Goal: Transaction & Acquisition: Purchase product/service

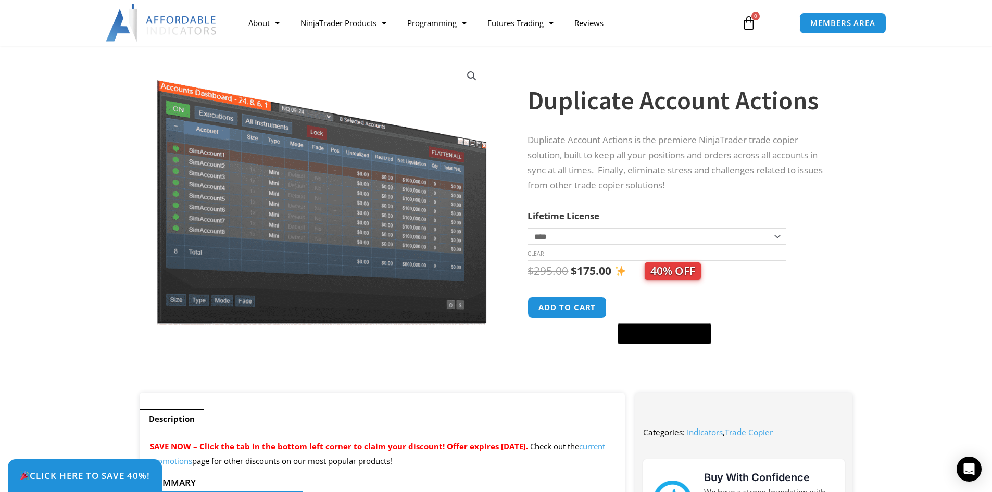
scroll to position [104, 0]
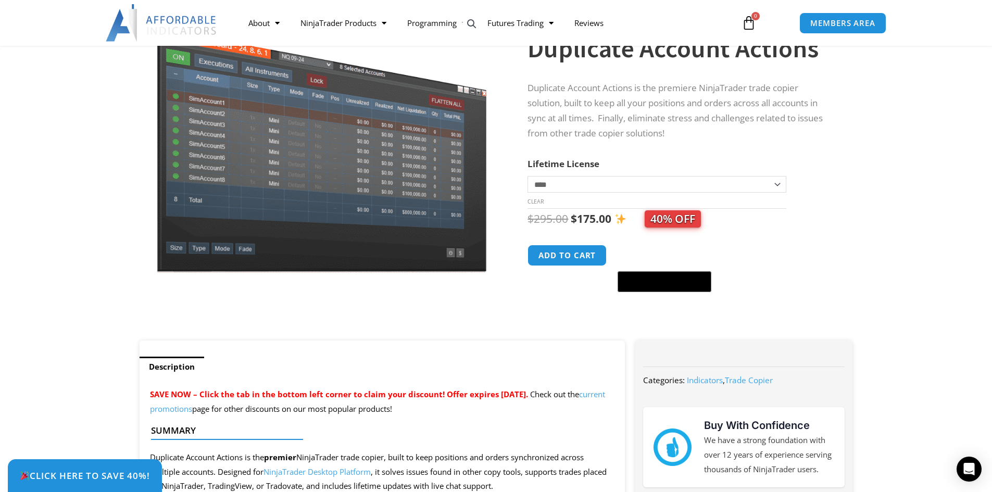
click at [776, 184] on select "**********" at bounding box center [657, 184] width 258 height 17
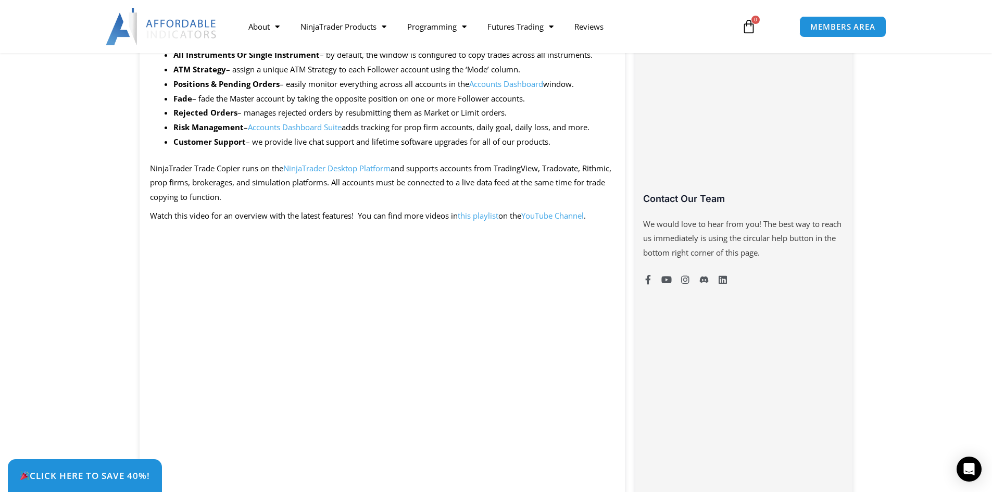
scroll to position [781, 0]
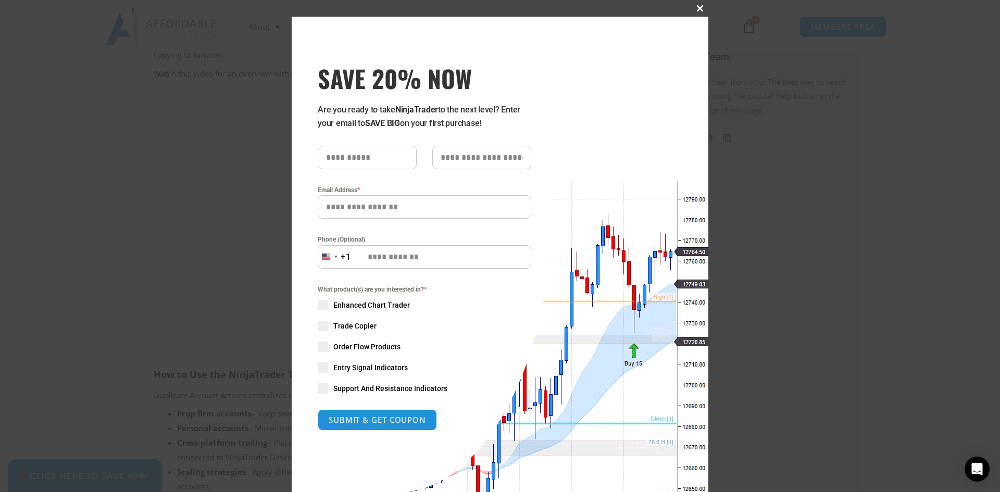
click at [693, 8] on span "SAVE 20% NOW popup" at bounding box center [700, 8] width 17 height 6
